Goal: Task Accomplishment & Management: Use online tool/utility

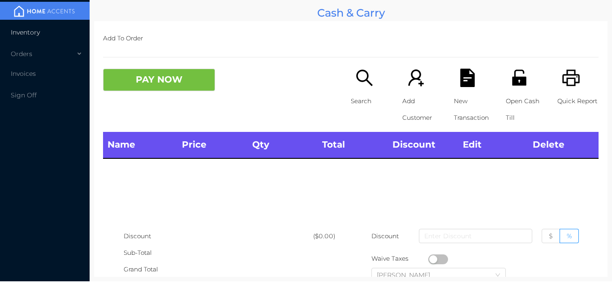
click at [24, 30] on span "Inventory" at bounding box center [25, 32] width 29 height 8
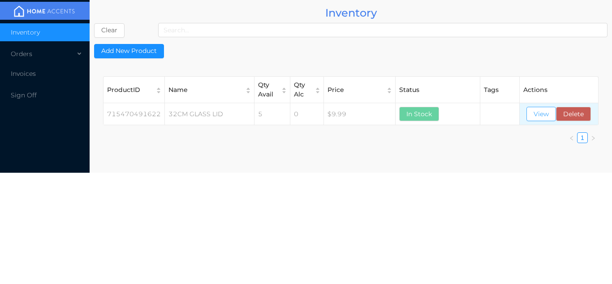
click at [540, 117] on button "View" at bounding box center [541, 114] width 30 height 14
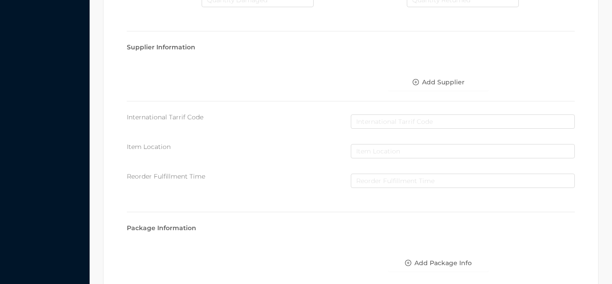
scroll to position [509, 0]
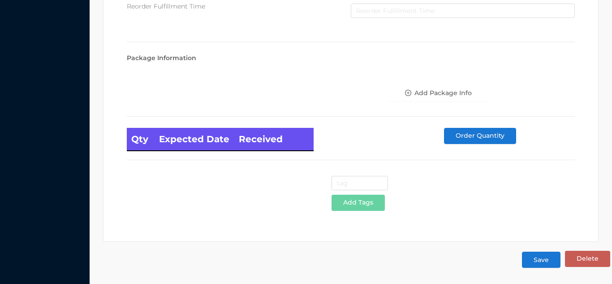
click at [535, 261] on button "Save" at bounding box center [541, 259] width 39 height 16
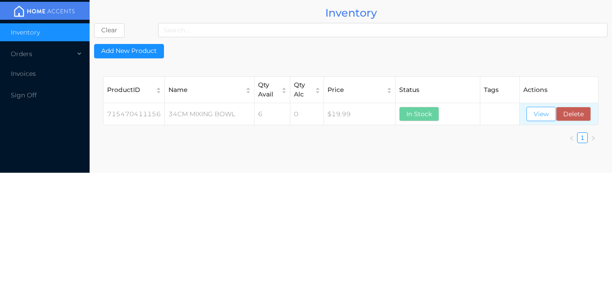
click at [535, 112] on button "View" at bounding box center [541, 114] width 30 height 14
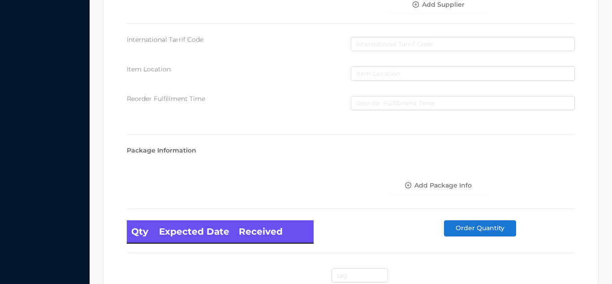
scroll to position [509, 0]
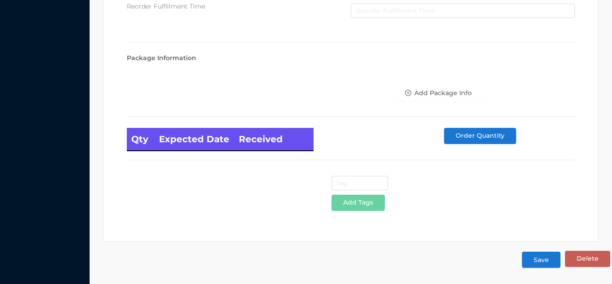
click at [538, 258] on button "Save" at bounding box center [541, 259] width 39 height 16
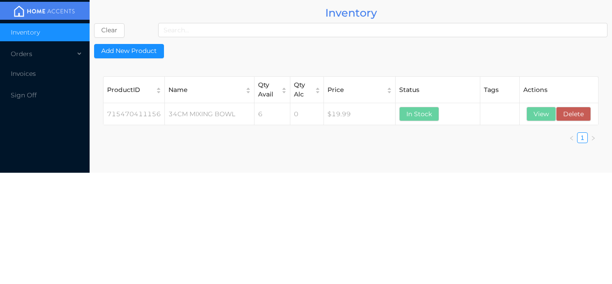
scroll to position [0, 0]
click at [535, 117] on button "View" at bounding box center [541, 114] width 30 height 14
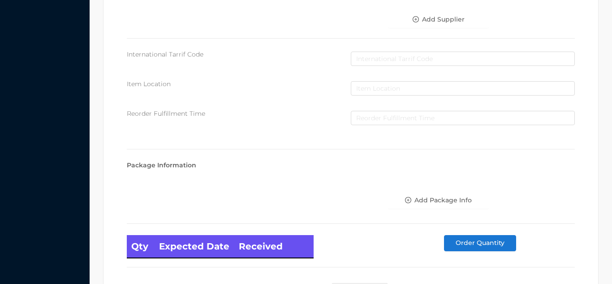
scroll to position [509, 0]
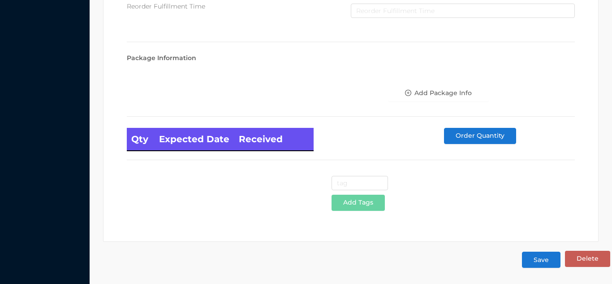
click at [539, 261] on button "Save" at bounding box center [541, 259] width 39 height 16
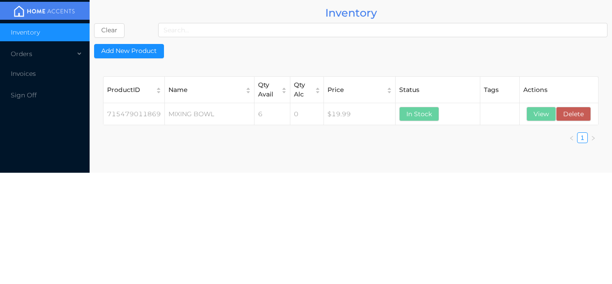
scroll to position [0, 0]
click at [43, 49] on div "Orders" at bounding box center [45, 54] width 90 height 18
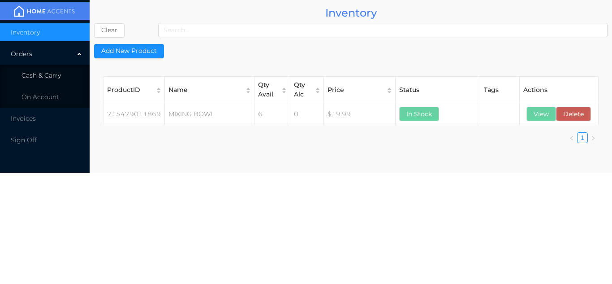
click at [45, 78] on span "Cash & Carry" at bounding box center [41, 75] width 39 height 8
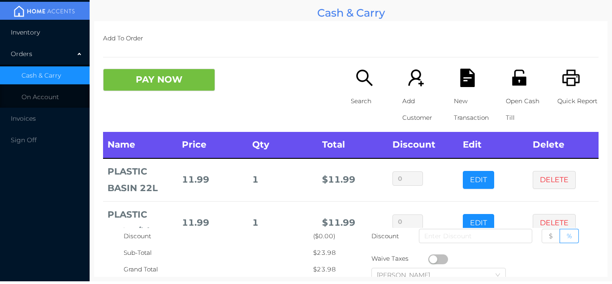
click at [36, 27] on li "Inventory" at bounding box center [45, 32] width 90 height 18
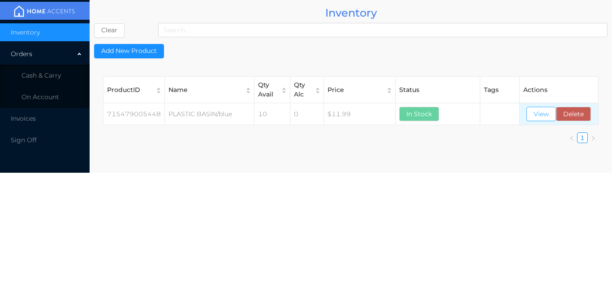
click at [542, 119] on button "View" at bounding box center [541, 114] width 30 height 14
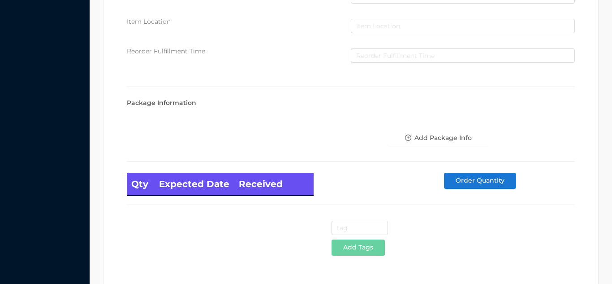
scroll to position [509, 0]
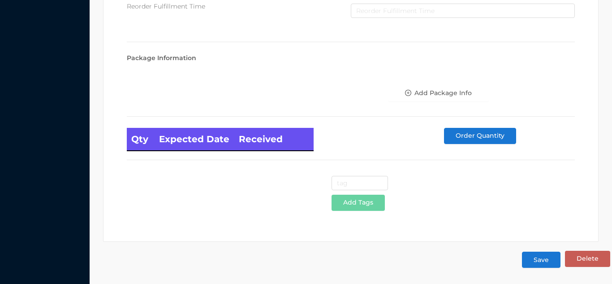
click at [534, 261] on button "Save" at bounding box center [541, 259] width 39 height 16
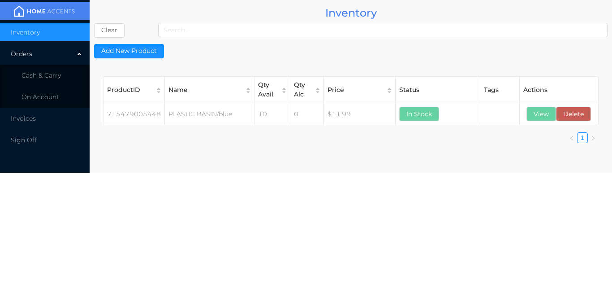
scroll to position [0, 0]
click at [544, 119] on button "View" at bounding box center [541, 114] width 30 height 14
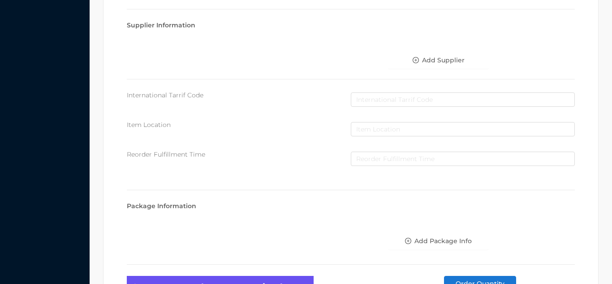
scroll to position [509, 0]
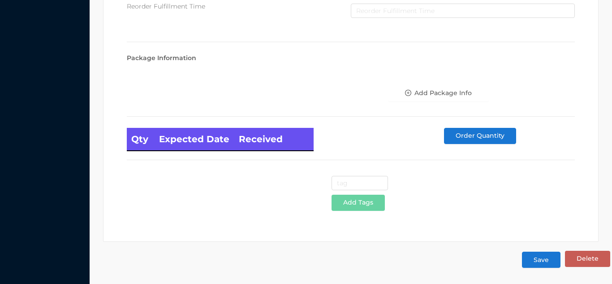
click at [539, 256] on button "Save" at bounding box center [541, 259] width 39 height 16
